Goal: Information Seeking & Learning: Learn about a topic

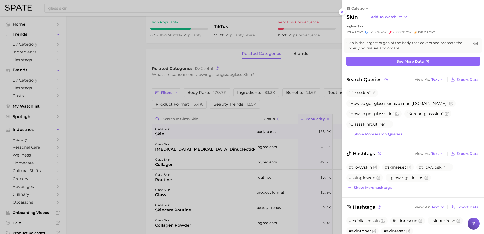
scroll to position [292, 0]
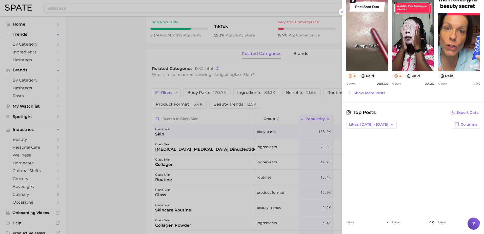
click at [118, 13] on div at bounding box center [242, 117] width 484 height 234
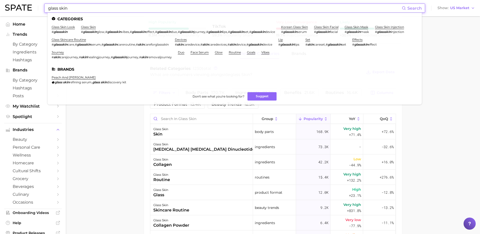
click at [110, 7] on input "glass skin" at bounding box center [225, 8] width 354 height 9
drag, startPoint x: 106, startPoint y: 8, endPoint x: 26, endPoint y: 9, distance: 79.2
click at [26, 9] on div "glass skin Search Categories glass skin look # glassskin glass skin # glassskin…" at bounding box center [240, 8] width 470 height 16
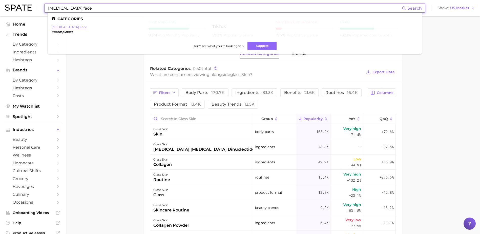
type input "ozempic face"
click at [62, 27] on link "ozempic face" at bounding box center [69, 27] width 35 height 4
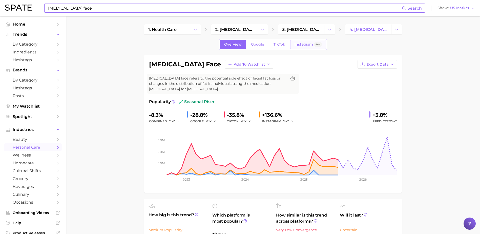
click at [307, 46] on span "Instagram" at bounding box center [304, 44] width 18 height 4
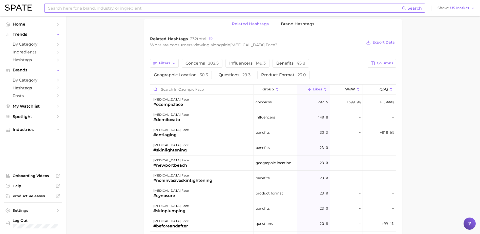
scroll to position [354, 0]
click at [202, 64] on span "Concerns 202.5" at bounding box center [201, 63] width 33 height 4
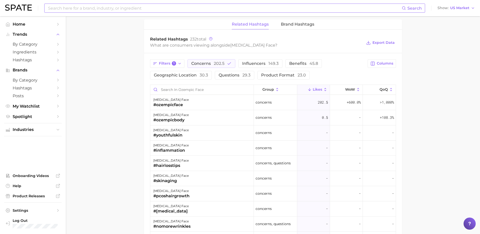
click at [96, 154] on main "1. health care 2. diabetes 3. diabetes concerns 4. ozempic face Overview Google…" at bounding box center [273, 6] width 414 height 688
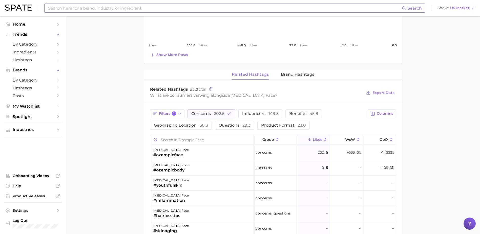
scroll to position [304, 0]
click at [214, 114] on span "202.5" at bounding box center [219, 114] width 11 height 5
click at [277, 115] on span "Benefits 45.8" at bounding box center [290, 114] width 29 height 4
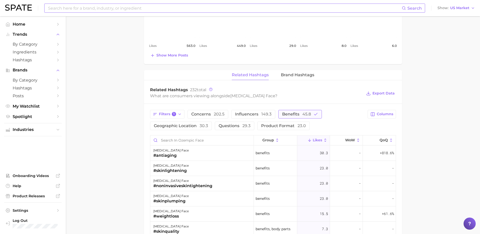
click at [287, 113] on span "Benefits 45.8" at bounding box center [296, 114] width 29 height 4
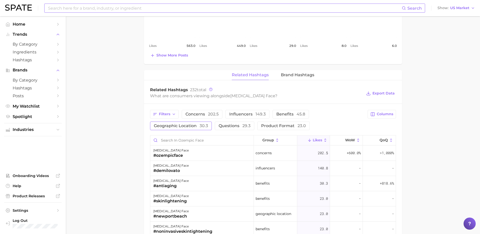
click at [184, 128] on button "Geographic location 30.3" at bounding box center [181, 125] width 62 height 9
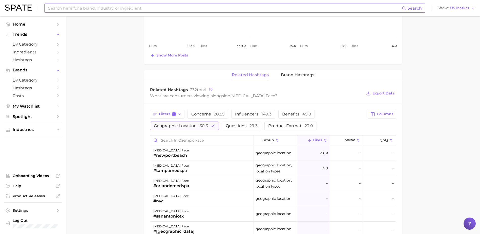
click at [183, 127] on span "Geographic location 30.3" at bounding box center [181, 126] width 54 height 4
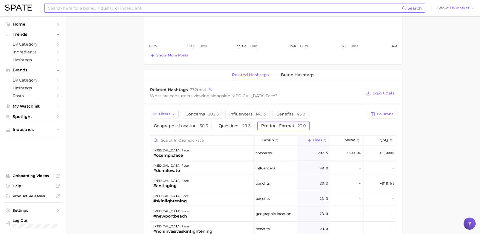
click at [278, 124] on span "Product format 23.0" at bounding box center [283, 126] width 45 height 4
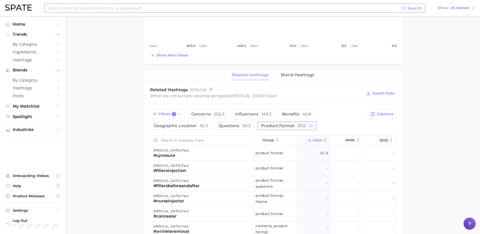
click at [278, 126] on span "Product format 23.0" at bounding box center [283, 126] width 45 height 4
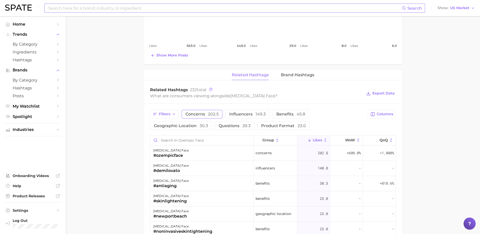
click at [199, 116] on span "Concerns 202.5" at bounding box center [201, 114] width 33 height 4
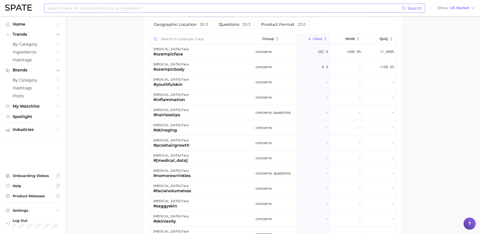
scroll to position [329, 0]
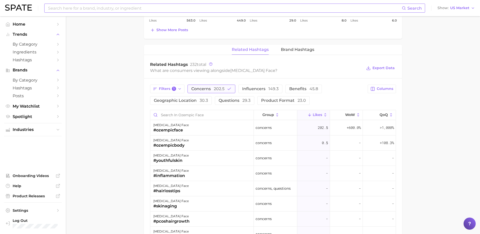
click at [205, 86] on button "Concerns 202.5" at bounding box center [211, 89] width 48 height 9
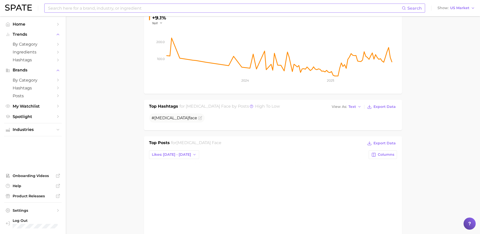
scroll to position [0, 0]
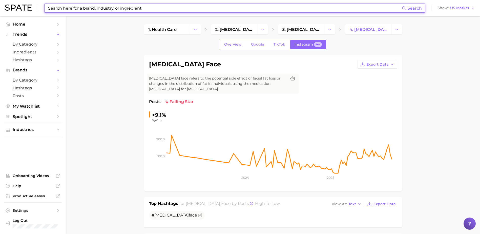
click at [132, 10] on input at bounding box center [225, 8] width 354 height 9
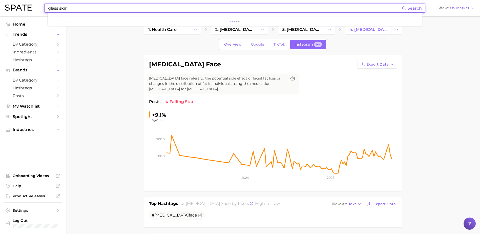
type input "glass skin"
click at [79, 11] on input "glass skin" at bounding box center [225, 8] width 354 height 9
drag, startPoint x: 81, startPoint y: 9, endPoint x: 43, endPoint y: 4, distance: 38.6
click at [43, 4] on div "glass skin Search Show US Market" at bounding box center [240, 8] width 470 height 16
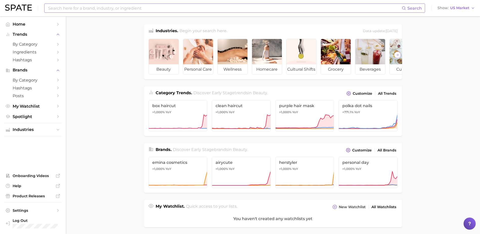
click at [124, 10] on input at bounding box center [225, 8] width 354 height 9
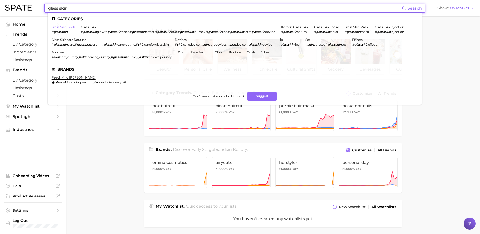
type input "glass skin"
click at [62, 26] on link "glass skin look" at bounding box center [63, 27] width 23 height 4
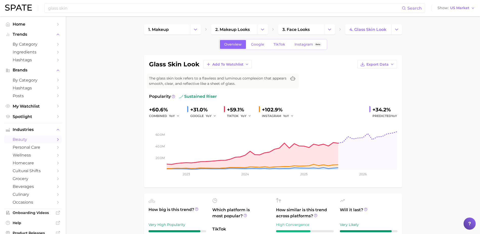
click at [301, 44] on span "Instagram" at bounding box center [304, 44] width 18 height 4
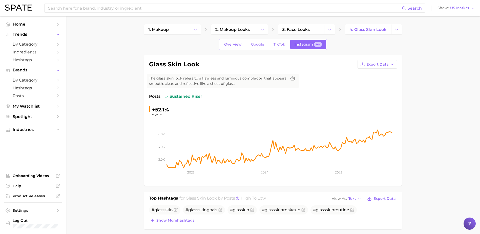
scroll to position [127, 0]
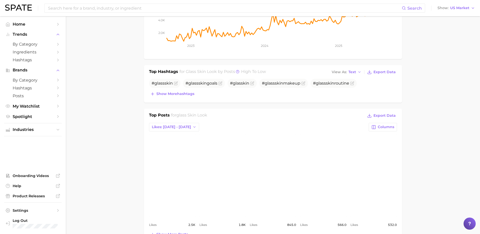
click at [107, 70] on main "1. makeup 2. makeup looks 3. face looks 4. glass skin look Overview Google TikT…" at bounding box center [273, 234] width 414 height 689
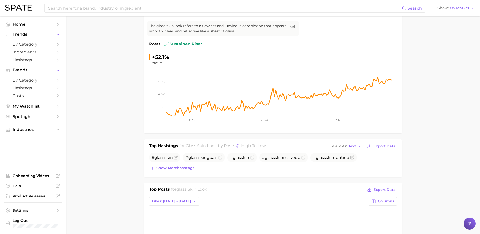
scroll to position [0, 0]
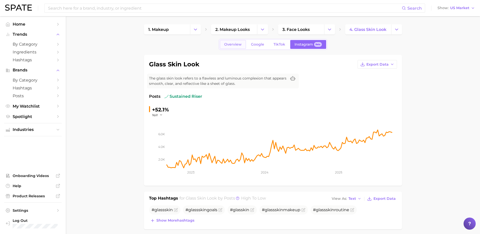
click at [232, 45] on span "Overview" at bounding box center [232, 44] width 17 height 4
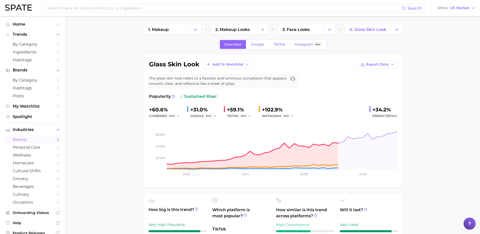
click at [376, 109] on div "+34.2%" at bounding box center [384, 110] width 25 height 8
click at [173, 97] on icon at bounding box center [174, 97] width 4 height 4
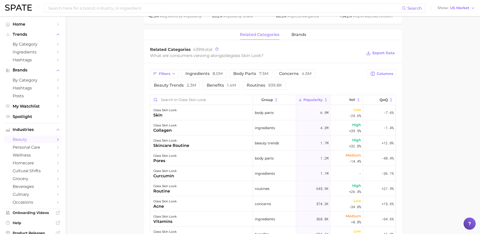
scroll to position [253, 0]
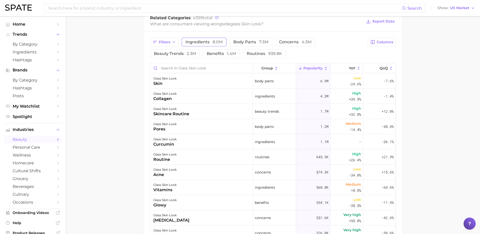
click at [195, 41] on span "ingredients 8.0m" at bounding box center [203, 42] width 37 height 4
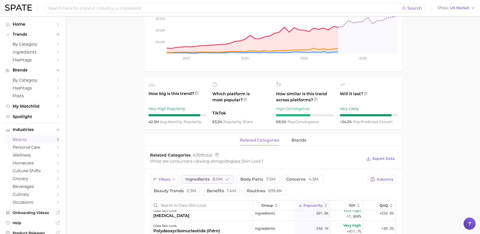
scroll to position [145, 0]
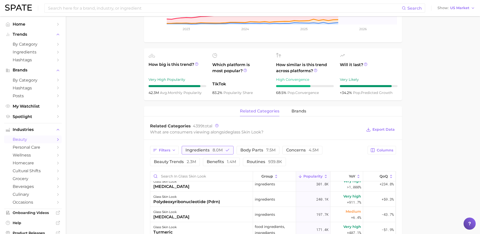
click at [205, 147] on button "ingredients 8.0m" at bounding box center [208, 150] width 52 height 9
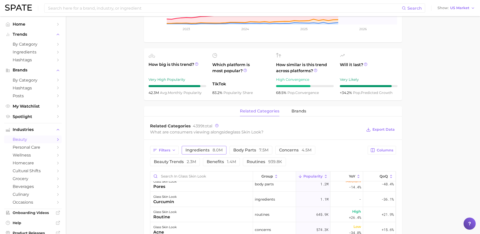
scroll to position [0, 0]
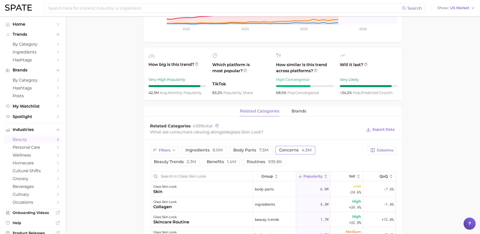
click at [285, 151] on span "concerns 4.5m" at bounding box center [295, 150] width 32 height 4
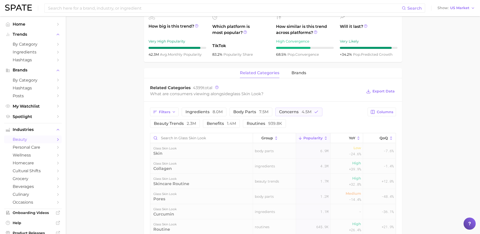
scroll to position [246, 0]
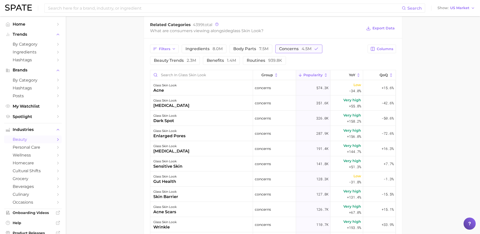
click at [291, 47] on span "concerns 4.5m" at bounding box center [295, 49] width 32 height 4
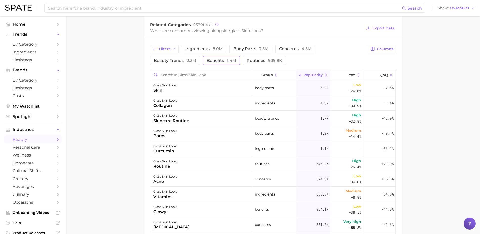
click at [219, 61] on span "benefits 1.4m" at bounding box center [221, 60] width 29 height 4
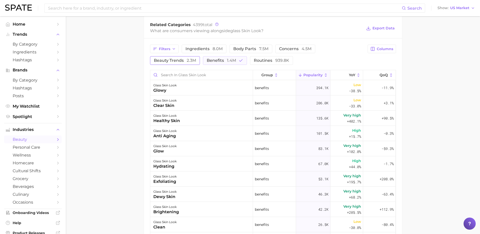
click at [169, 61] on span "beauty trends 2.3m" at bounding box center [175, 60] width 42 height 4
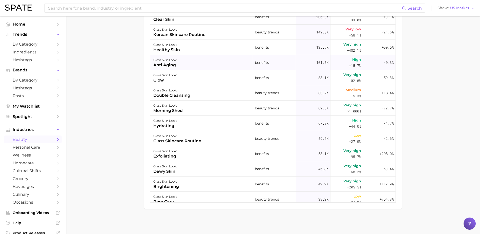
scroll to position [170, 0]
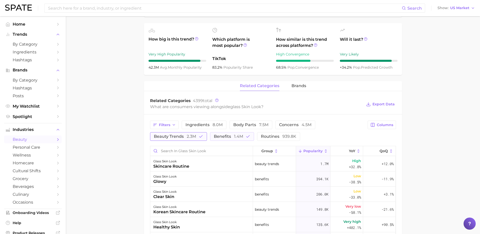
click at [169, 135] on span "beauty trends 2.3m" at bounding box center [175, 136] width 42 height 4
click at [224, 137] on span "benefits 1.4m" at bounding box center [221, 136] width 29 height 4
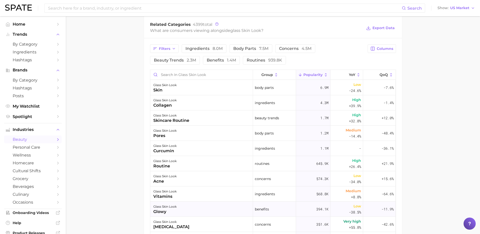
scroll to position [246, 0]
click at [294, 49] on span "concerns 4.5m" at bounding box center [295, 49] width 32 height 4
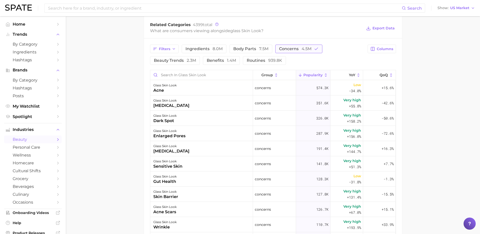
click at [295, 50] on span "concerns 4.5m" at bounding box center [295, 49] width 32 height 4
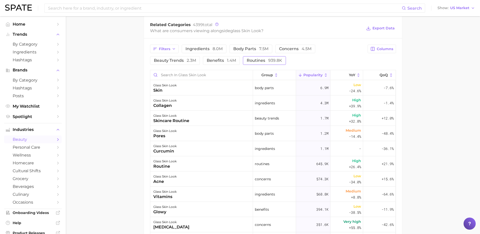
click at [260, 59] on span "routines 939.8k" at bounding box center [264, 60] width 35 height 4
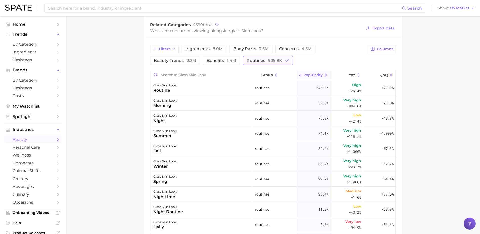
click at [260, 59] on span "routines 939.8k" at bounding box center [264, 60] width 35 height 4
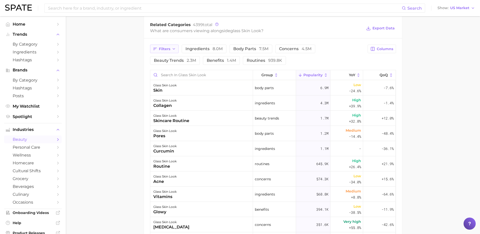
click at [168, 48] on span "Filters" at bounding box center [164, 49] width 11 height 4
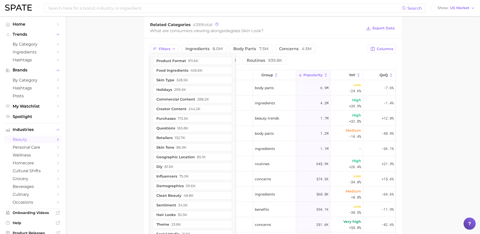
click at [127, 69] on main "1. makeup 2. makeup looks 3. face looks 4. glass skin look Overview Google TikT…" at bounding box center [273, 52] width 414 height 565
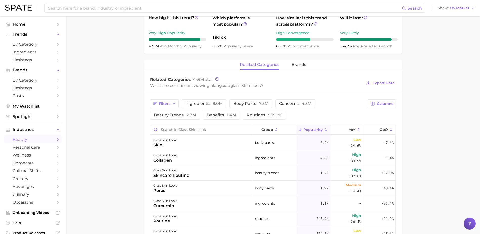
scroll to position [120, 0]
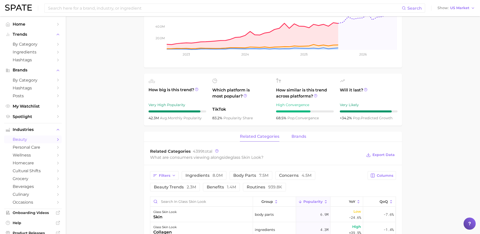
click at [296, 136] on span "brands" at bounding box center [298, 136] width 15 height 5
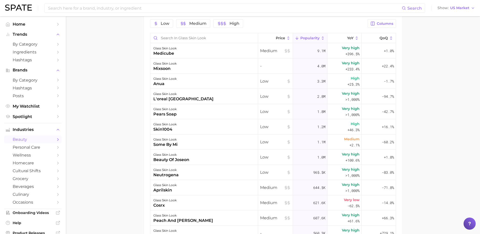
scroll to position [246, 0]
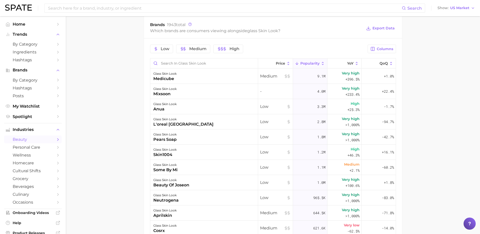
click at [115, 114] on main "1. makeup 2. makeup looks 3. face looks 4. glass skin look Overview Google TikT…" at bounding box center [273, 46] width 414 height 553
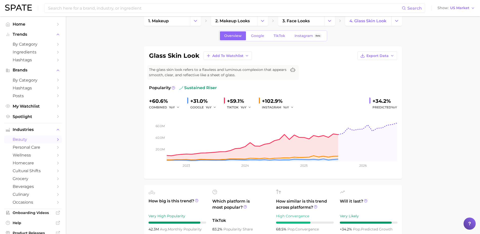
scroll to position [0, 0]
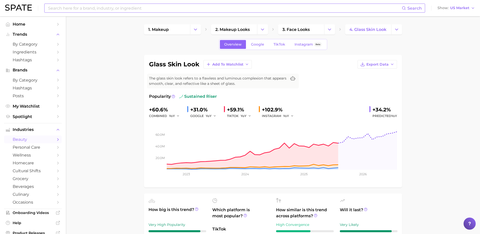
click at [79, 8] on input at bounding box center [225, 8] width 354 height 9
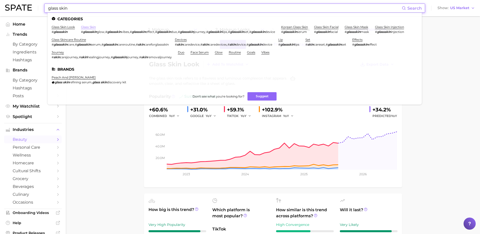
type input "glass skin"
click at [88, 27] on link "glass skin" at bounding box center [88, 27] width 15 height 4
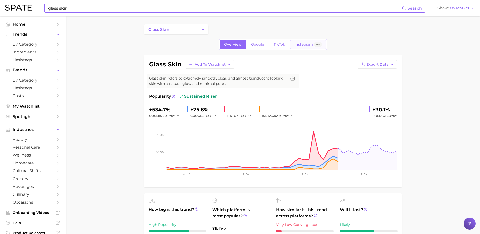
click at [302, 44] on span "Instagram" at bounding box center [304, 44] width 18 height 4
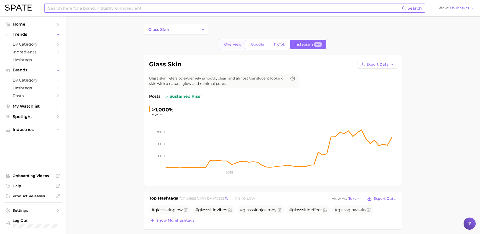
click at [242, 45] on link "Overview" at bounding box center [233, 44] width 26 height 9
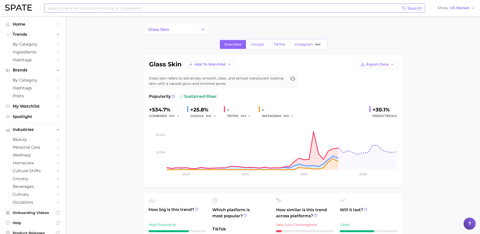
click at [202, 30] on icon "Change Category" at bounding box center [202, 29] width 5 height 5
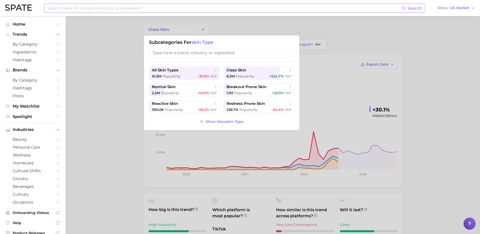
click at [116, 91] on div at bounding box center [240, 117] width 480 height 234
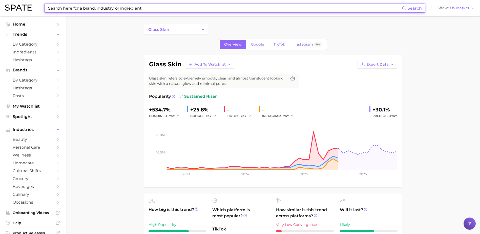
click at [78, 8] on input at bounding box center [225, 8] width 354 height 9
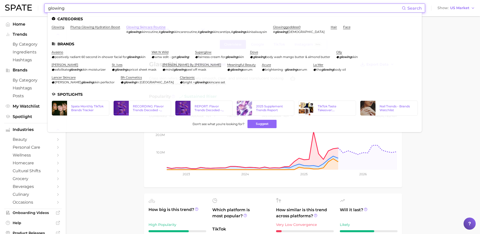
type input "glowing"
click at [152, 27] on link "glowing skincare routine" at bounding box center [145, 27] width 39 height 4
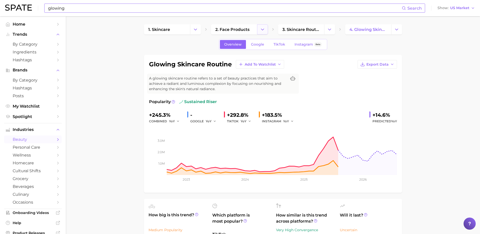
click at [259, 32] on button "Change Category" at bounding box center [262, 29] width 11 height 10
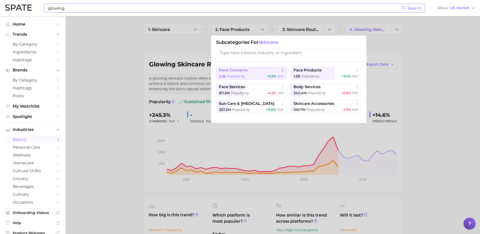
click at [254, 69] on span "face concerns" at bounding box center [249, 70] width 61 height 5
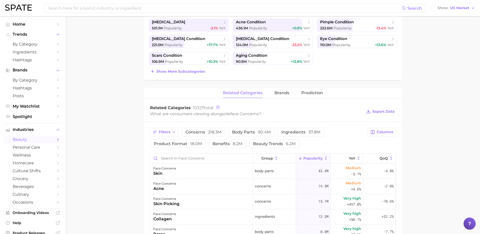
scroll to position [177, 0]
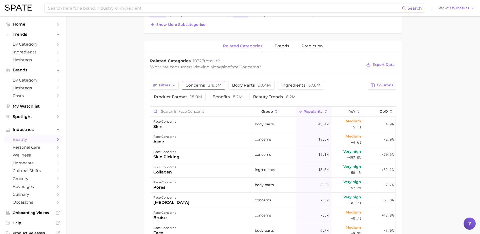
click at [198, 86] on span "concerns 218.3m" at bounding box center [203, 85] width 36 height 4
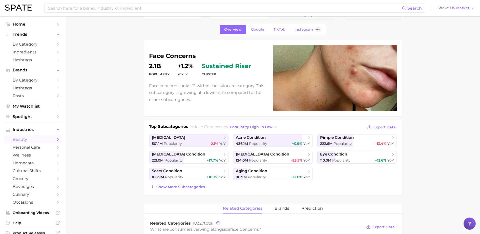
scroll to position [0, 0]
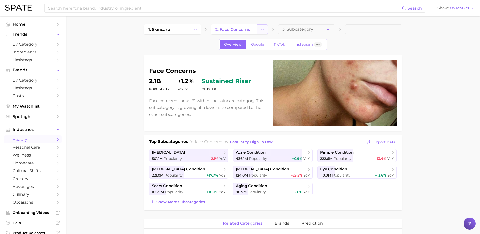
click at [261, 28] on icon "Change Category" at bounding box center [262, 29] width 5 height 5
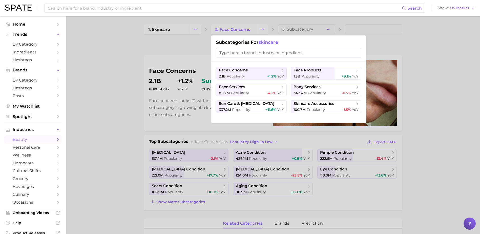
click at [113, 79] on div at bounding box center [240, 117] width 480 height 234
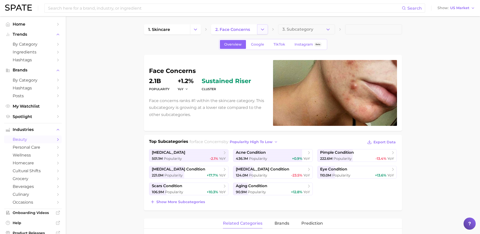
click at [261, 29] on icon "Change Category" at bounding box center [262, 29] width 5 height 5
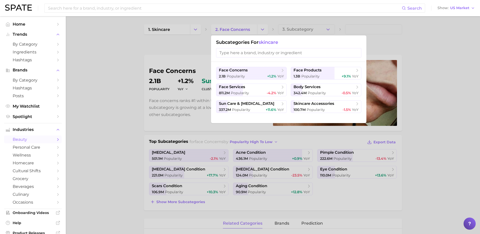
click at [127, 80] on div at bounding box center [240, 117] width 480 height 234
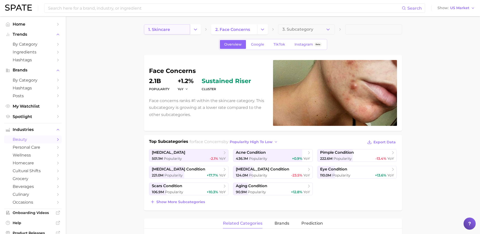
click at [166, 32] on span "1. skincare" at bounding box center [159, 29] width 22 height 5
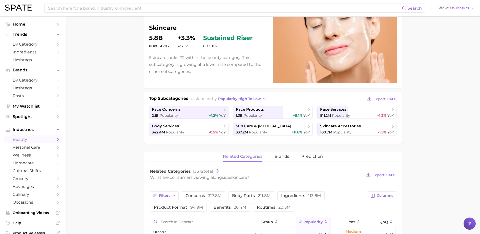
scroll to position [76, 0]
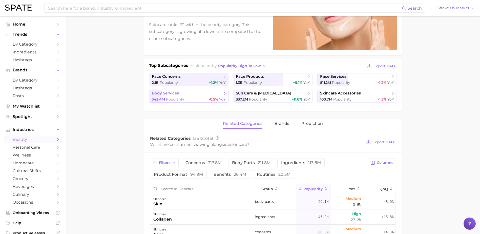
click at [179, 97] on span "Popularity" at bounding box center [175, 99] width 18 height 5
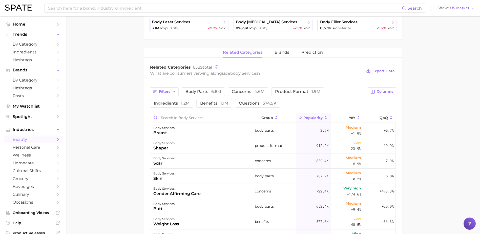
scroll to position [152, 0]
